Goal: Task Accomplishment & Management: Use online tool/utility

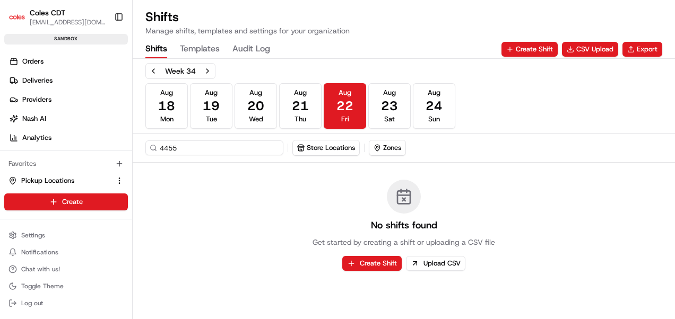
scroll to position [55, 0]
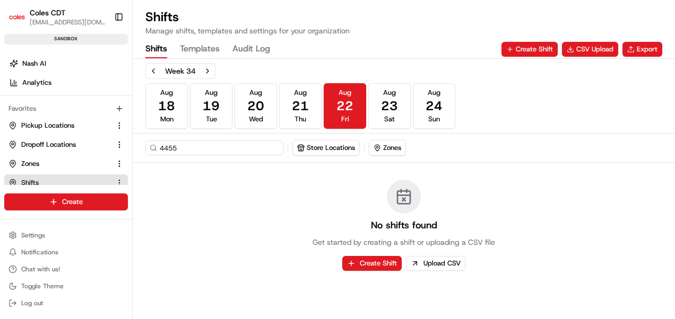
click at [239, 231] on div "No shifts found Get started by creating a shift or uploading a CSV file Create …" at bounding box center [404, 225] width 542 height 125
click at [41, 166] on link "Zones" at bounding box center [59, 164] width 102 height 10
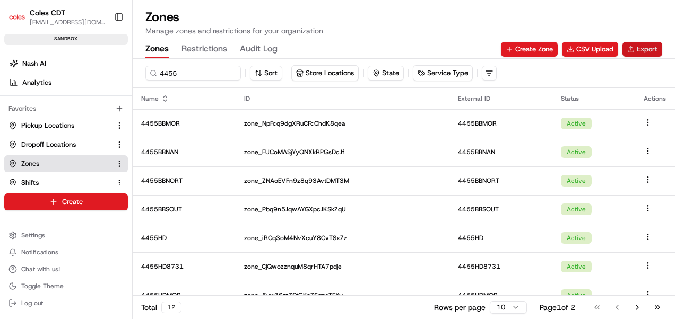
click at [630, 49] on button "Export" at bounding box center [643, 49] width 40 height 15
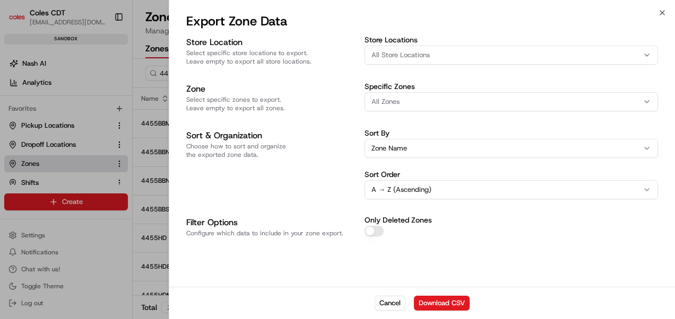
click at [470, 270] on div "Store Location Select specific store locations to export. Leave empty to export…" at bounding box center [422, 160] width 506 height 253
click at [440, 306] on button "Download CSV" at bounding box center [442, 303] width 56 height 15
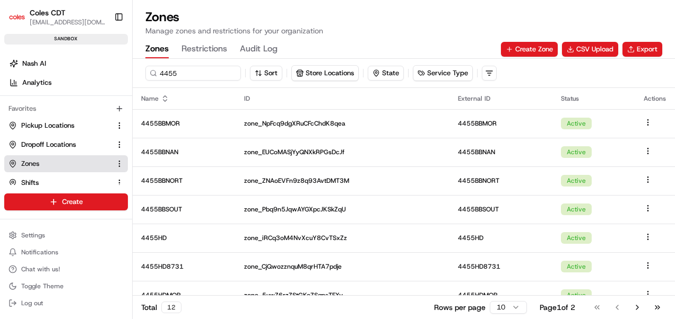
click at [358, 25] on p "Manage zones and restrictions for your organization" at bounding box center [403, 30] width 517 height 11
